Goal: Navigation & Orientation: Find specific page/section

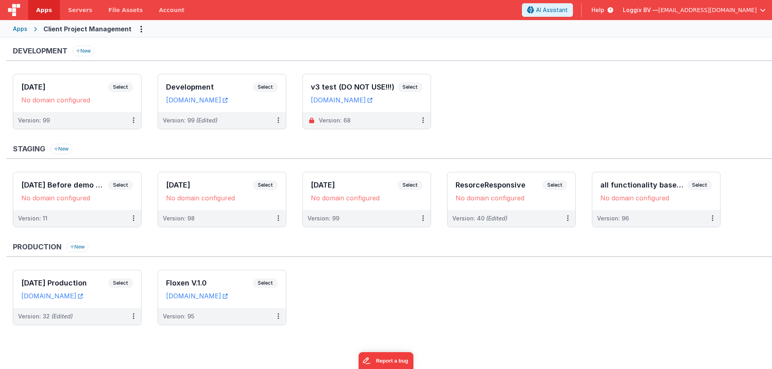
click at [330, 164] on div "Staging New [DATE] Before demo version Select URLs No domain configured Version…" at bounding box center [388, 190] width 765 height 92
click at [293, 157] on div "Staging New" at bounding box center [388, 151] width 765 height 15
click at [291, 252] on div "Production New" at bounding box center [388, 249] width 765 height 15
drag, startPoint x: 123, startPoint y: 250, endPoint x: 11, endPoint y: 148, distance: 151.7
click at [11, 148] on div "Development New [DATE] Select URLs No domain configured Version: 99 Development…" at bounding box center [388, 190] width 765 height 288
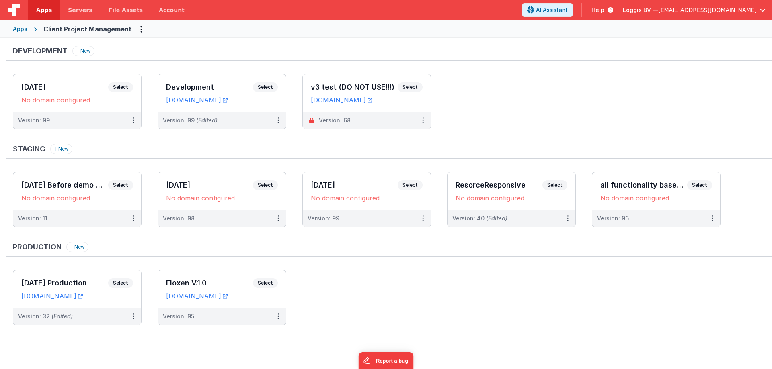
drag, startPoint x: 11, startPoint y: 148, endPoint x: 150, endPoint y: 256, distance: 175.9
click at [150, 256] on div "Development New [DATE] Select URLs No domain configured Version: 99 Development…" at bounding box center [388, 190] width 765 height 288
click at [320, 262] on div "Production New [DATE] Production Select URLs [DOMAIN_NAME] Version: 32 (Edited)…" at bounding box center [388, 288] width 765 height 92
click at [290, 159] on div "Staging New" at bounding box center [388, 151] width 765 height 15
drag, startPoint x: 12, startPoint y: 152, endPoint x: 89, endPoint y: 250, distance: 124.9
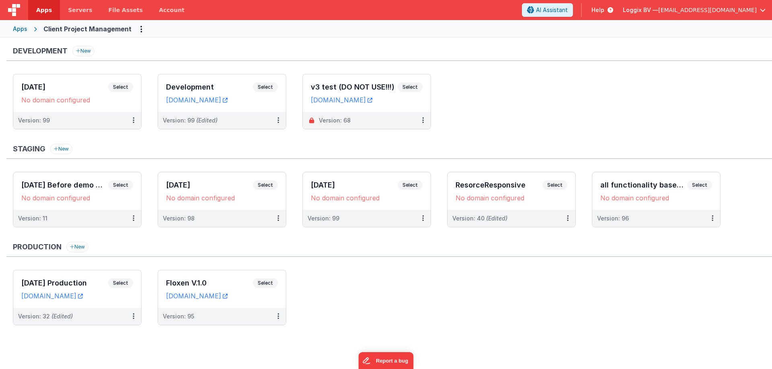
click at [90, 250] on div "Development New [DATE] Select URLs No domain configured Version: 99 Development…" at bounding box center [388, 190] width 765 height 288
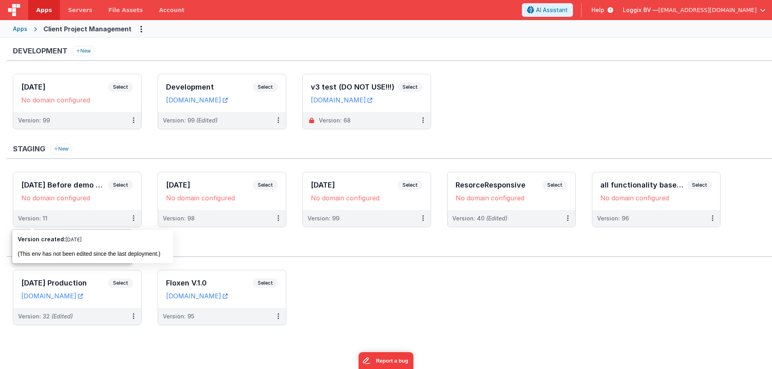
drag, startPoint x: 15, startPoint y: 146, endPoint x: 167, endPoint y: 158, distance: 152.4
click at [164, 158] on div "Staging New" at bounding box center [388, 151] width 765 height 15
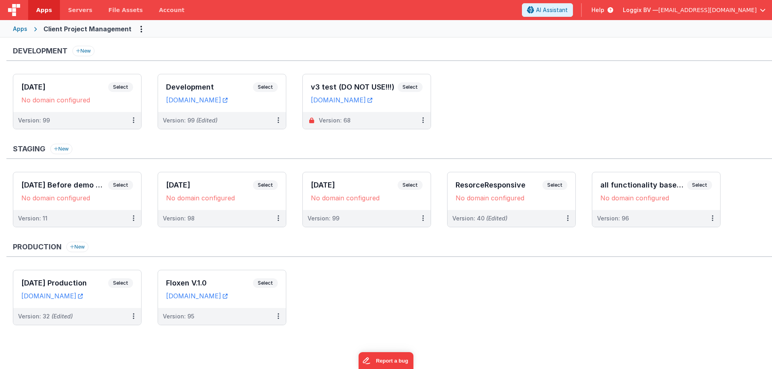
click at [288, 248] on div "Production New" at bounding box center [388, 249] width 765 height 15
click at [153, 260] on div "Production New [DATE] Production Select URLs [DOMAIN_NAME] Version: 32 (Edited)…" at bounding box center [388, 288] width 765 height 92
click at [150, 257] on div "Production New [DATE] Production Select URLs [DOMAIN_NAME] Version: 32 (Edited)…" at bounding box center [388, 288] width 765 height 92
click at [14, 150] on h3 "Staging" at bounding box center [29, 149] width 33 height 8
click at [14, 148] on h3 "Staging" at bounding box center [29, 149] width 33 height 8
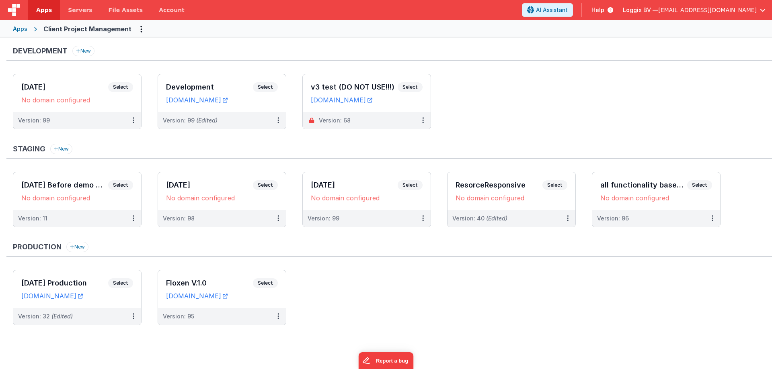
click at [11, 150] on div "Staging New" at bounding box center [388, 151] width 765 height 15
drag, startPoint x: 398, startPoint y: 283, endPoint x: 308, endPoint y: 93, distance: 209.9
click at [398, 283] on ul "[DATE] Production Select URLs [DOMAIN_NAME] Version: 32 (Edited) [PERSON_NAME] …" at bounding box center [392, 302] width 759 height 64
click at [152, 150] on div "Staging New" at bounding box center [388, 151] width 765 height 15
click at [325, 320] on ul "[DATE] Production Select URLs [DOMAIN_NAME] Version: 32 (Edited) [PERSON_NAME] …" at bounding box center [392, 302] width 759 height 64
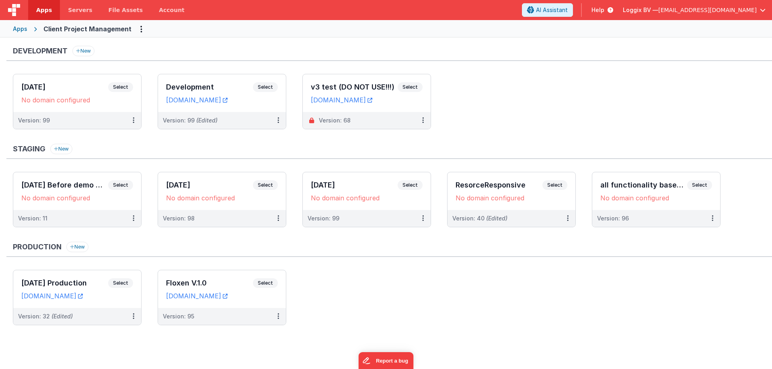
click at [281, 149] on div "Staging New" at bounding box center [388, 151] width 765 height 15
